Goal: Information Seeking & Learning: Learn about a topic

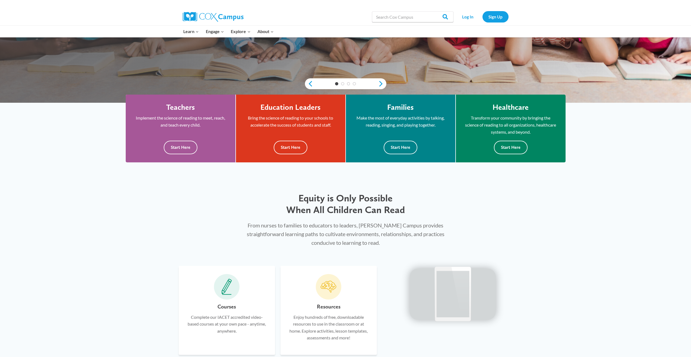
scroll to position [169, 0]
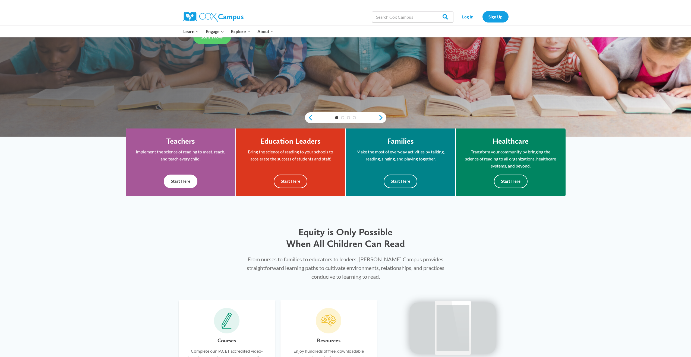
click at [177, 183] on button "Start Here" at bounding box center [181, 181] width 34 height 13
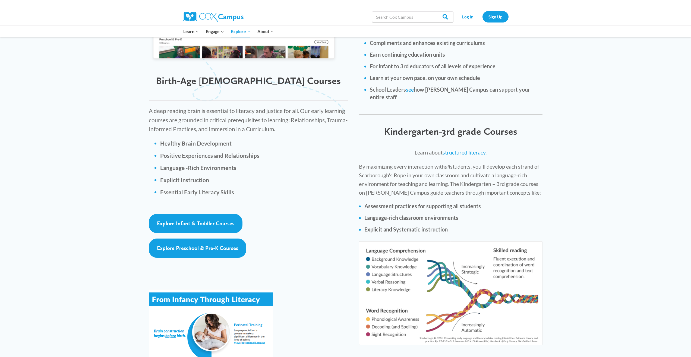
scroll to position [692, 0]
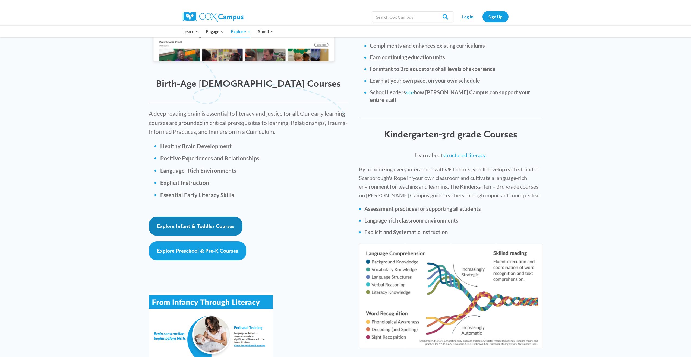
click at [195, 217] on link "Explore Infant & Toddler Courses" at bounding box center [196, 226] width 94 height 19
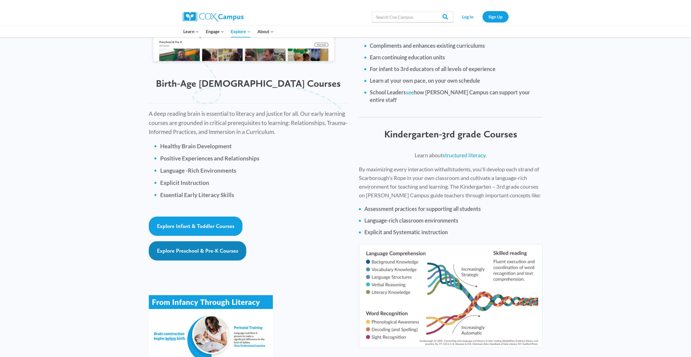
click at [179, 242] on link "Explore Preschool & Pre-K Courses" at bounding box center [197, 251] width 97 height 19
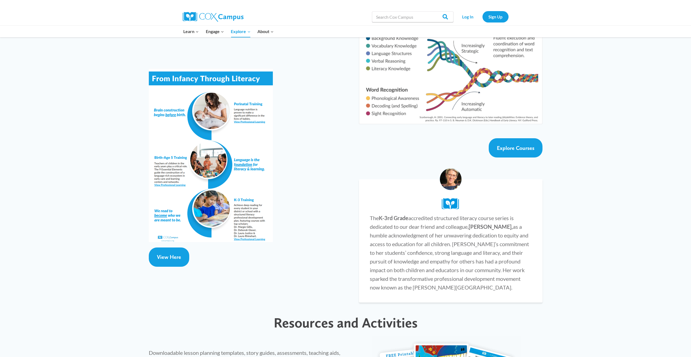
scroll to position [888, 0]
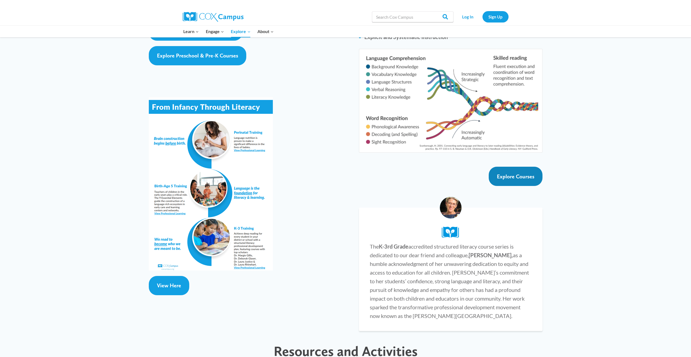
click at [526, 167] on link "Explore Courses" at bounding box center [516, 176] width 54 height 19
